Goal: Communication & Community: Answer question/provide support

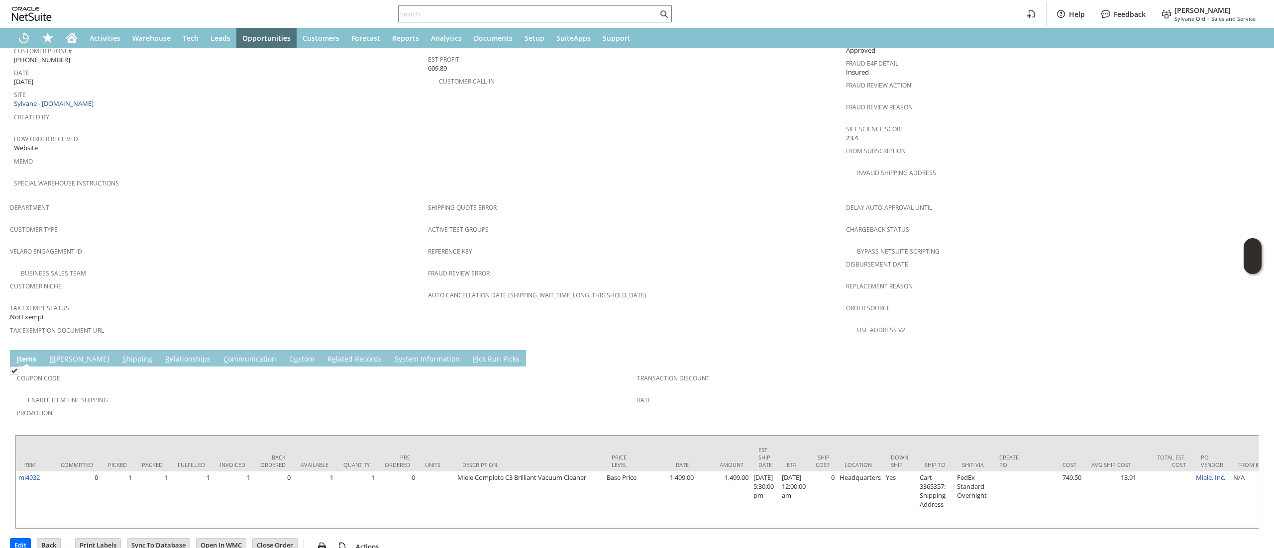
scroll to position [488, 0]
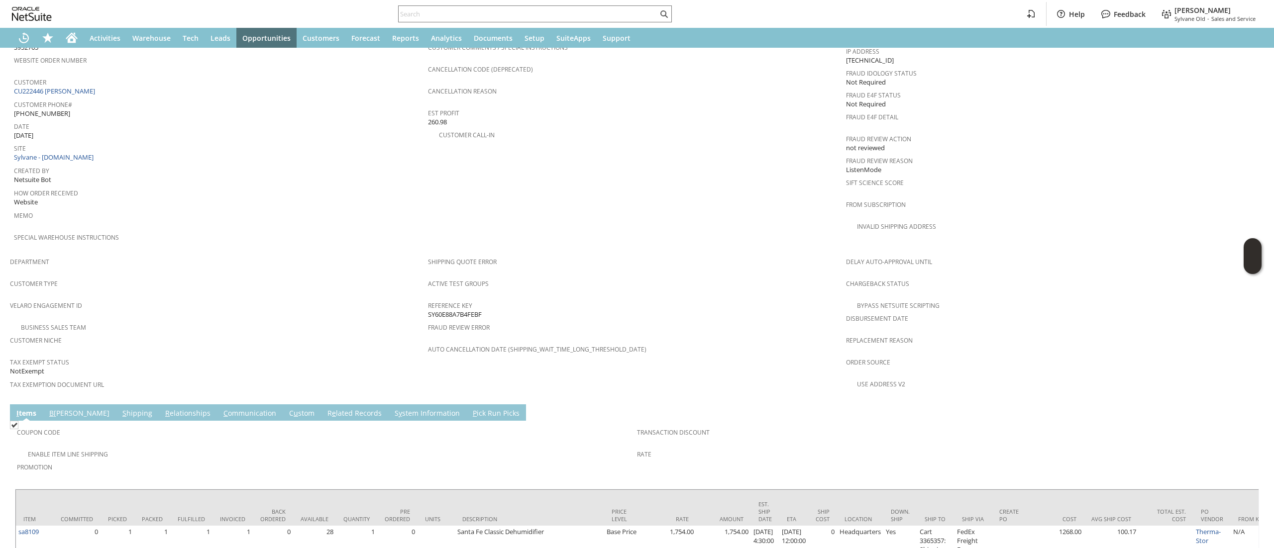
scroll to position [471, 0]
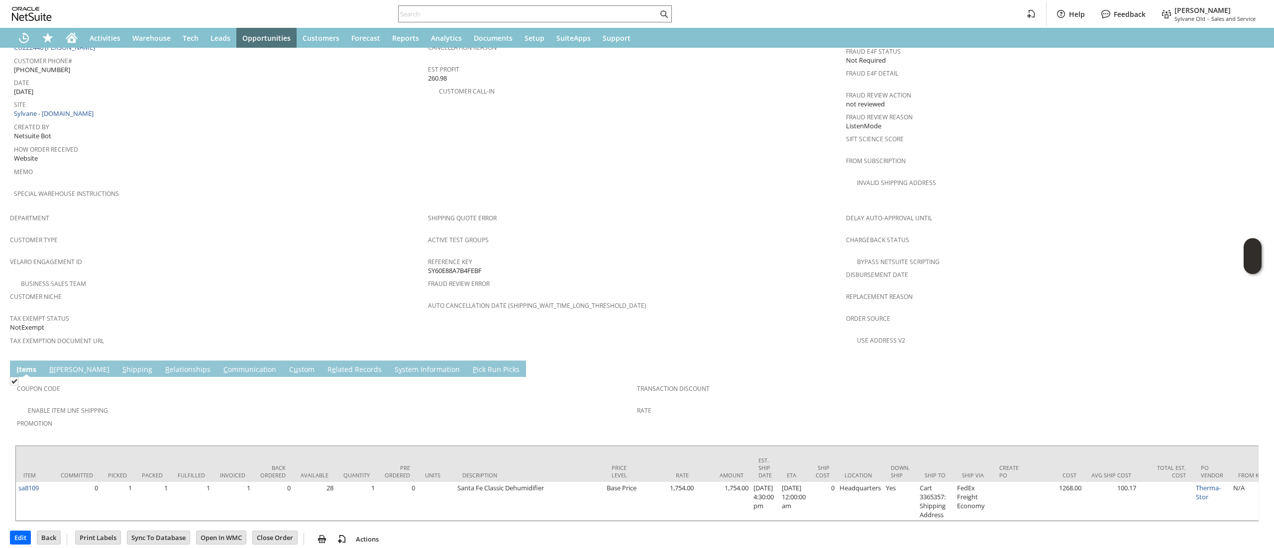
click at [221, 365] on link "C ommunication" at bounding box center [250, 370] width 58 height 11
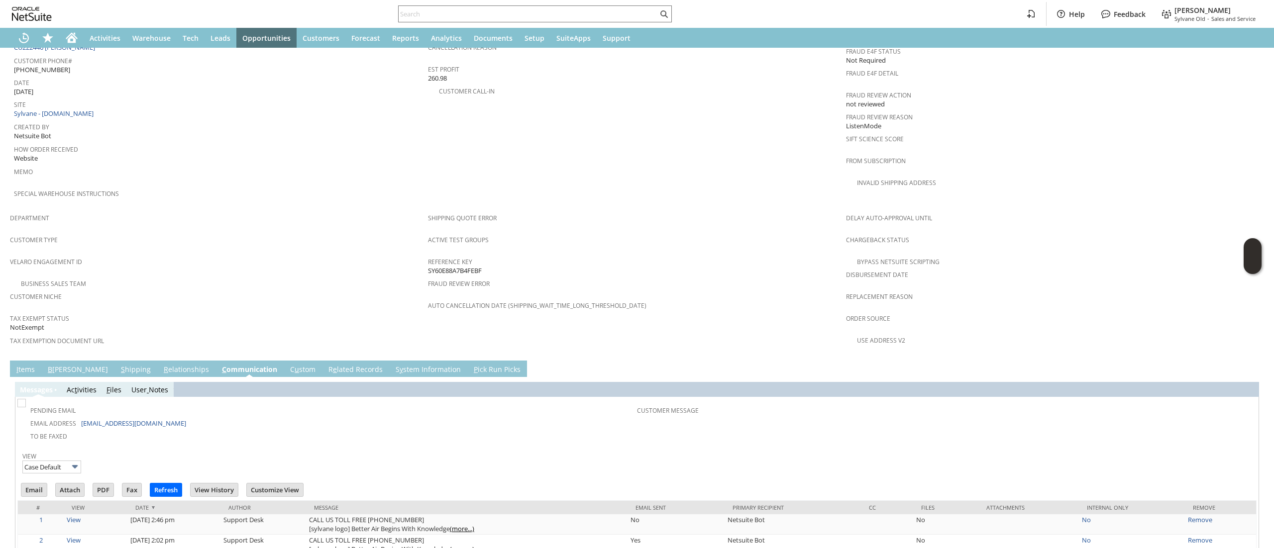
scroll to position [0, 0]
click at [41, 484] on input "Email" at bounding box center [33, 490] width 25 height 13
click at [774, 175] on td "PO # Customer Comments / Special Instructions Cancellation Code (deprecated) Ca…" at bounding box center [637, 90] width 418 height 236
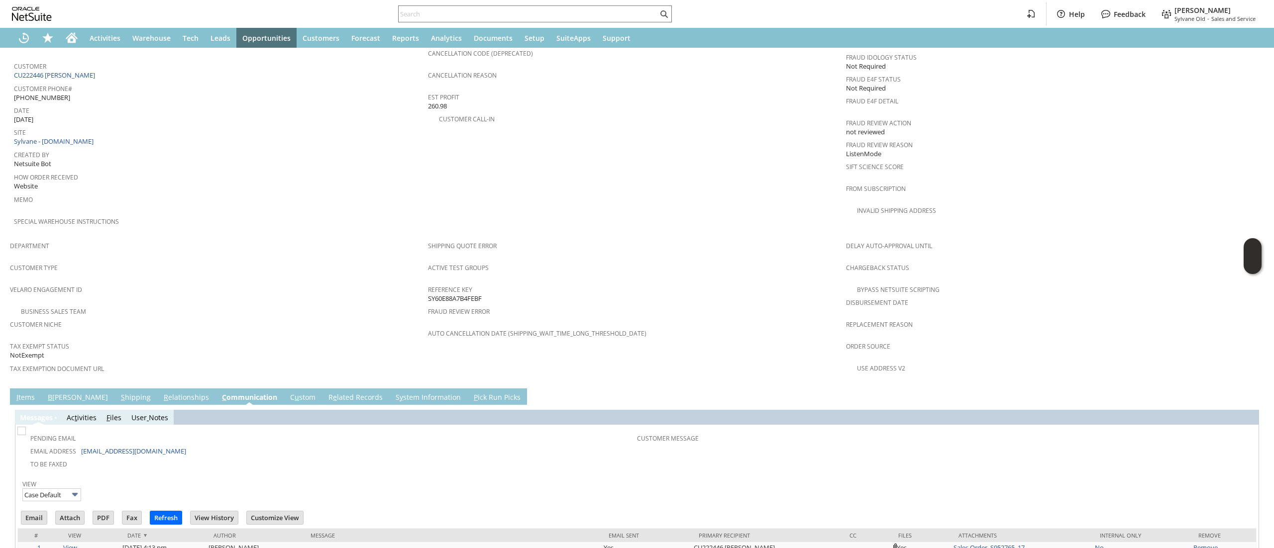
scroll to position [583, 0]
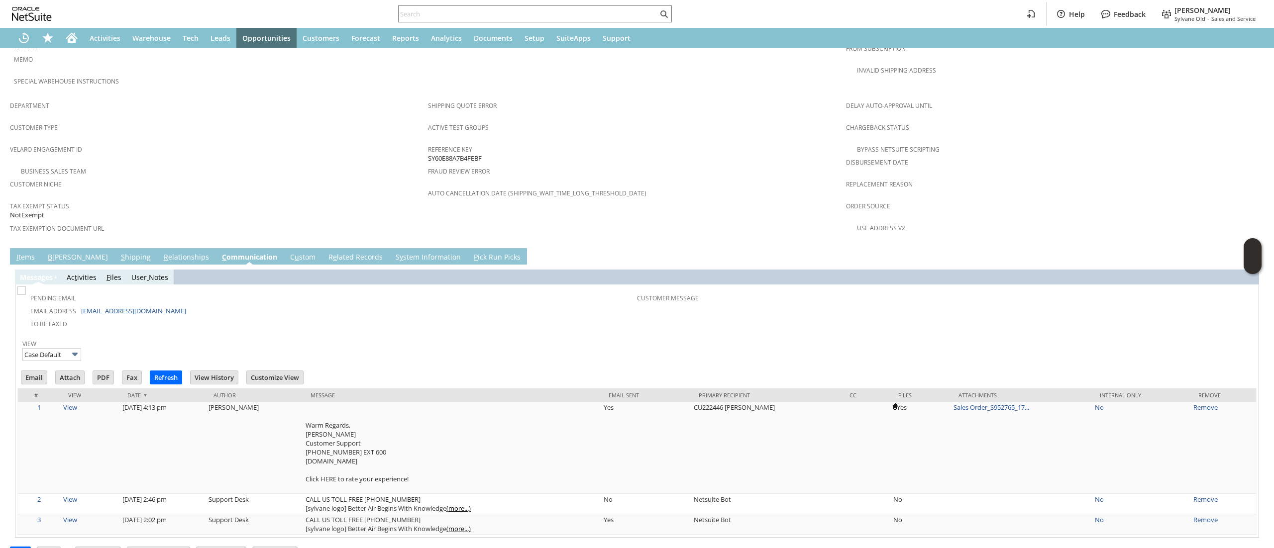
click at [34, 370] on td "Email" at bounding box center [37, 379] width 34 height 18
click at [33, 371] on input "Email" at bounding box center [33, 377] width 25 height 13
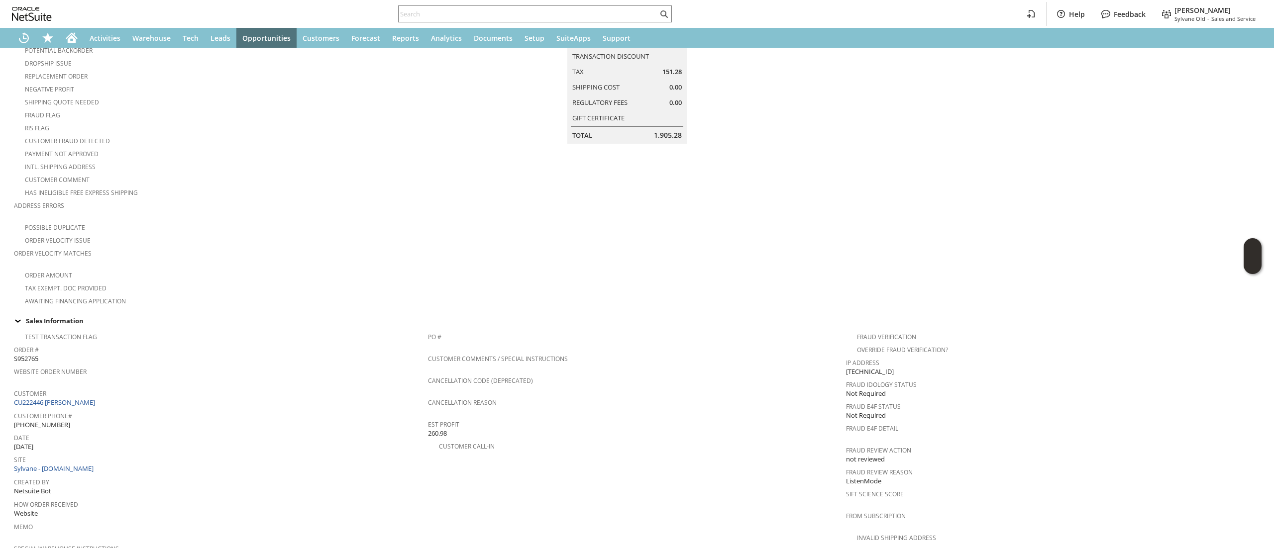
scroll to position [86, 0]
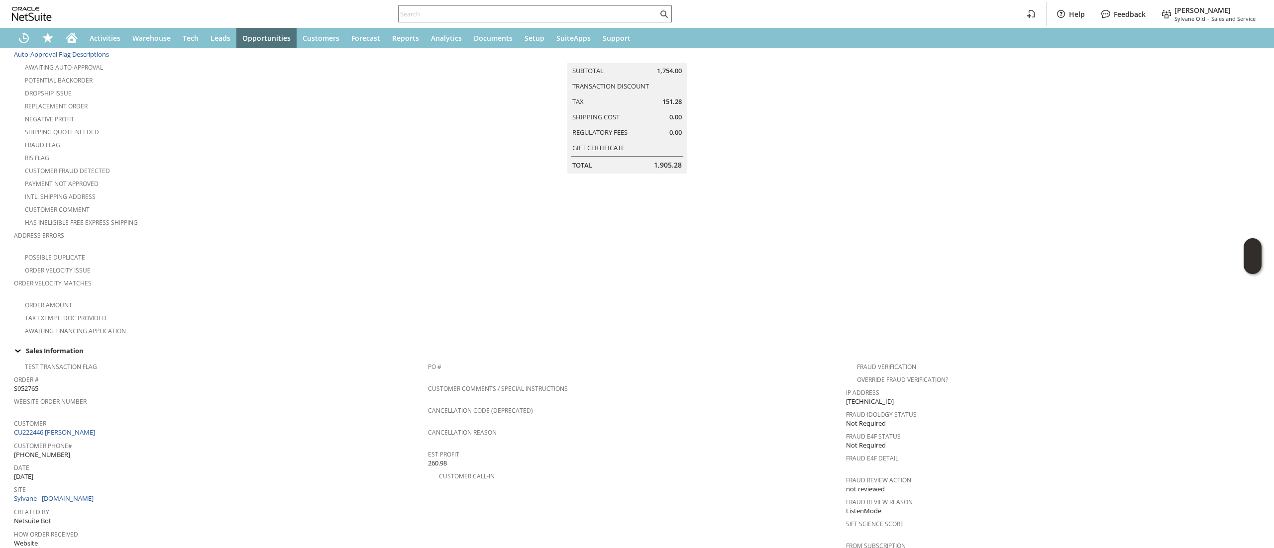
click at [98, 439] on span "Customer Phone#" at bounding box center [218, 444] width 409 height 11
click at [98, 428] on link "CU222446 [PERSON_NAME]" at bounding box center [56, 432] width 84 height 9
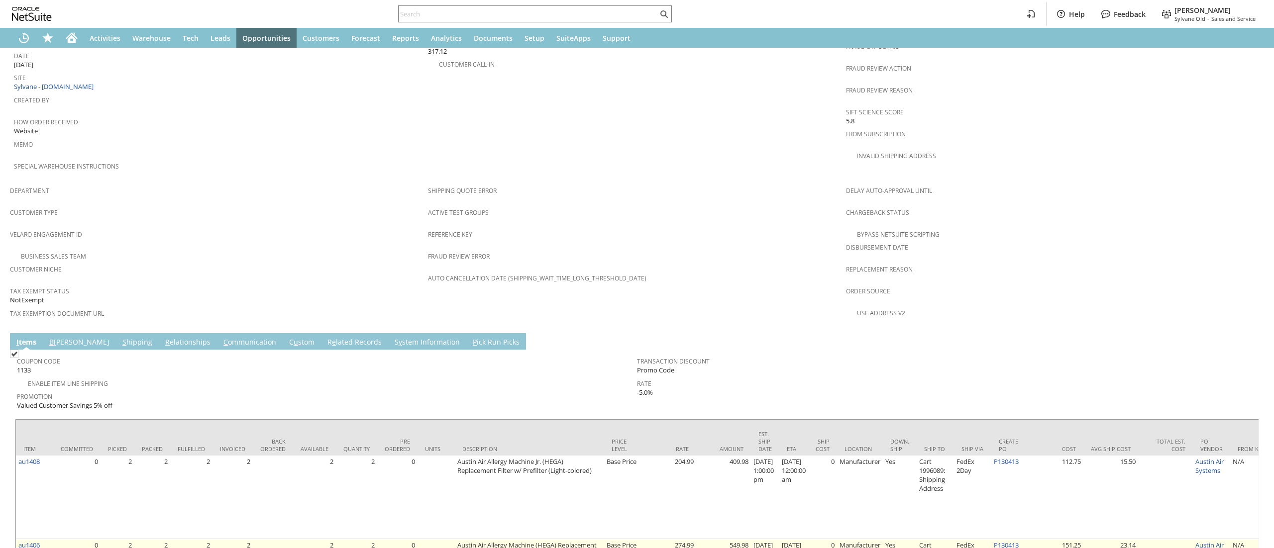
scroll to position [595, 0]
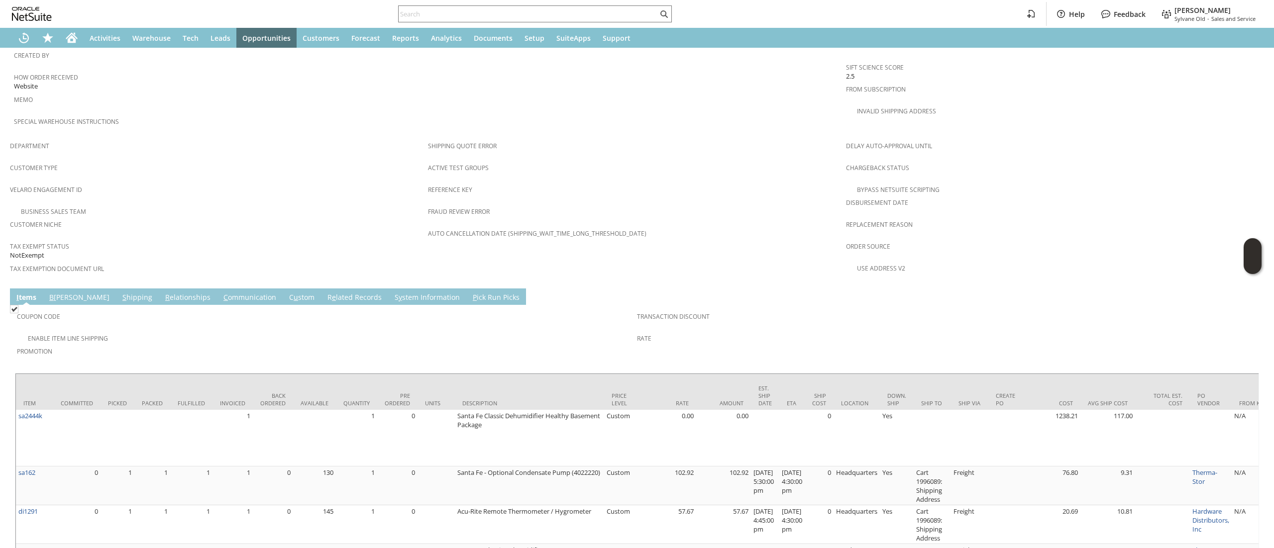
scroll to position [602, 0]
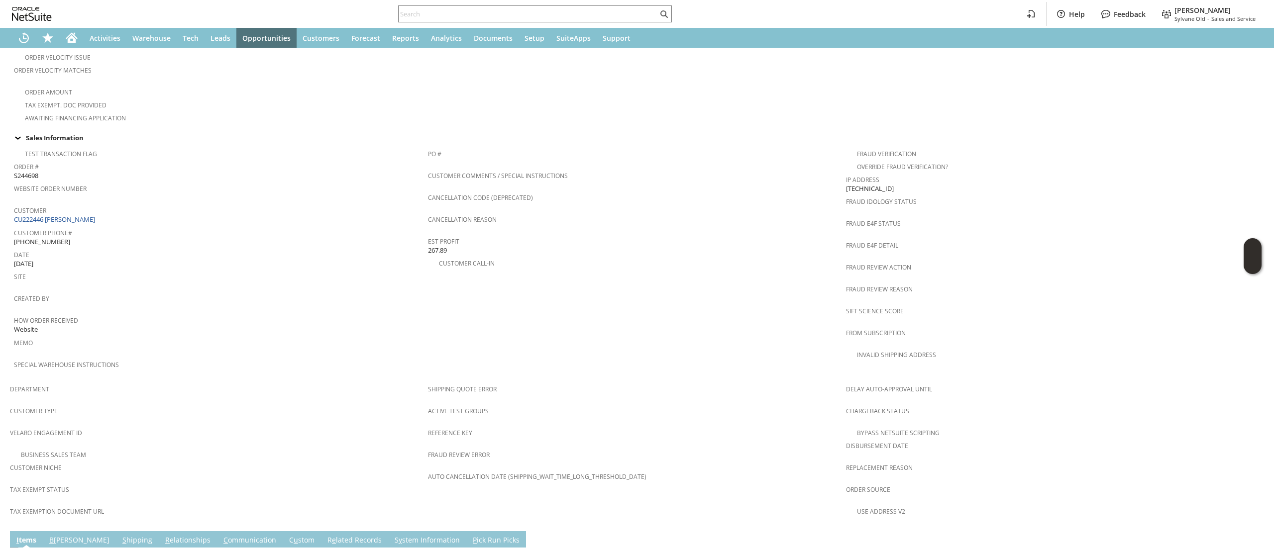
scroll to position [648, 0]
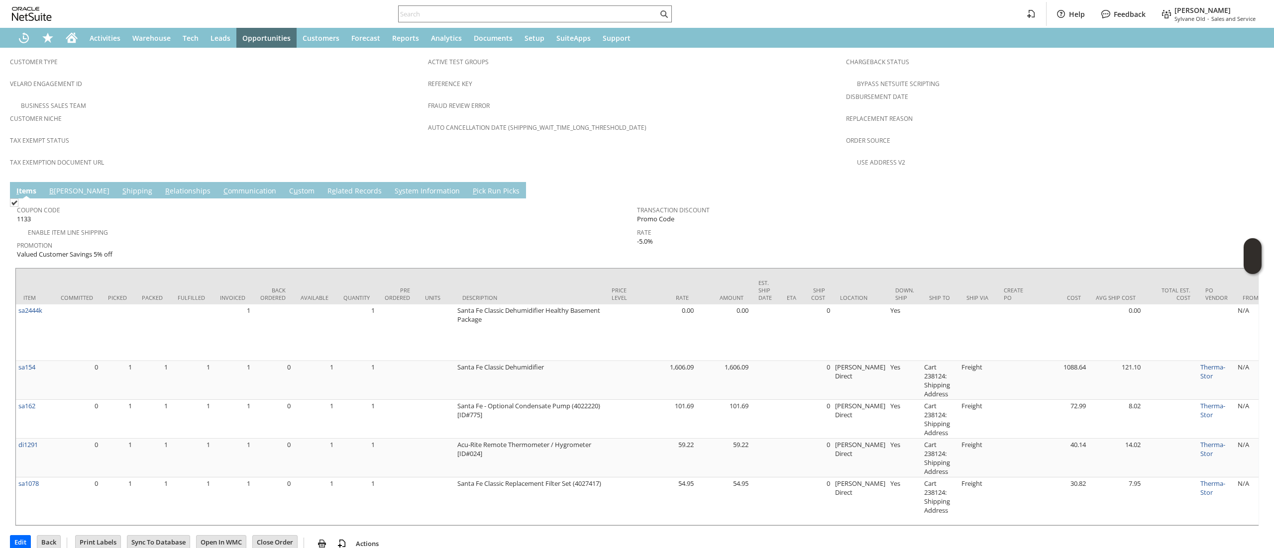
drag, startPoint x: 212, startPoint y: 175, endPoint x: 195, endPoint y: 202, distance: 31.9
click at [221, 186] on link "C ommunication" at bounding box center [250, 191] width 58 height 11
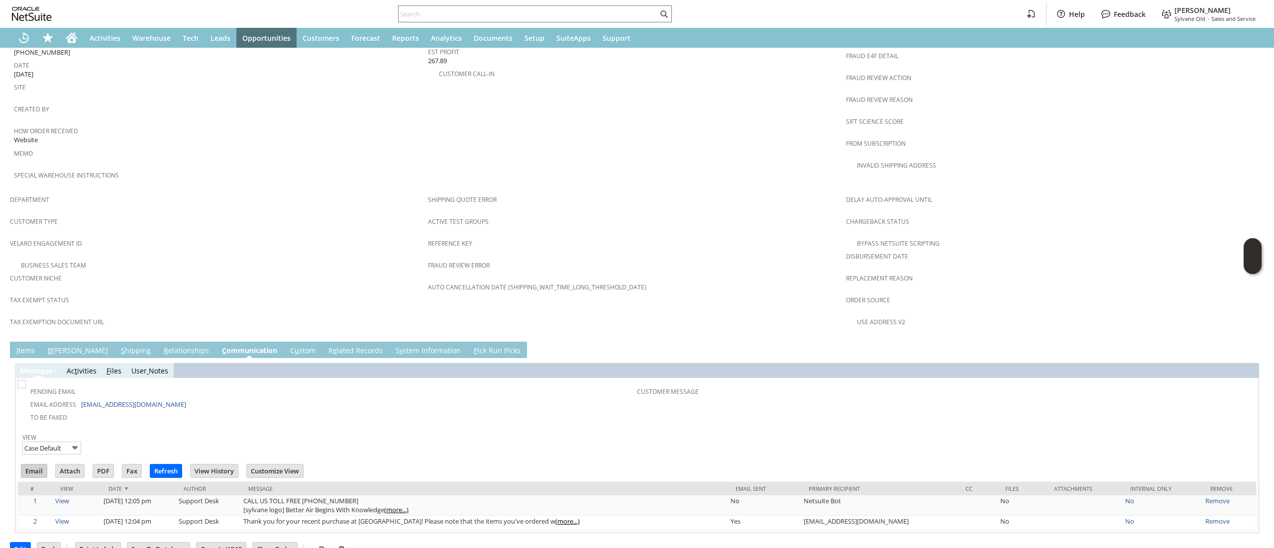
scroll to position [0, 0]
click at [37, 465] on input "Email" at bounding box center [33, 471] width 25 height 13
